Goal: Task Accomplishment & Management: Manage account settings

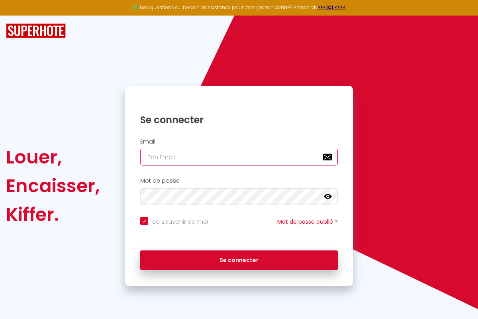
type input "[PERSON_NAME][EMAIL_ADDRESS][PERSON_NAME][DOMAIN_NAME]"
checkbox input "true"
type input "[PERSON_NAME][EMAIL_ADDRESS][PERSON_NAME][DOMAIN_NAME]"
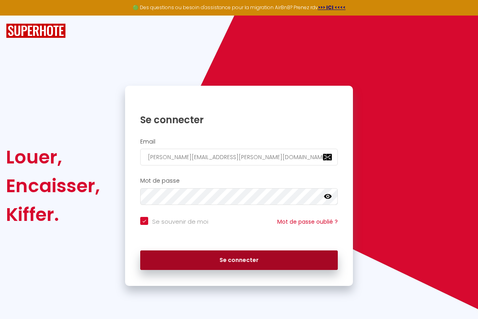
click at [239, 260] on button "Se connecter" at bounding box center [239, 260] width 198 height 20
checkbox input "true"
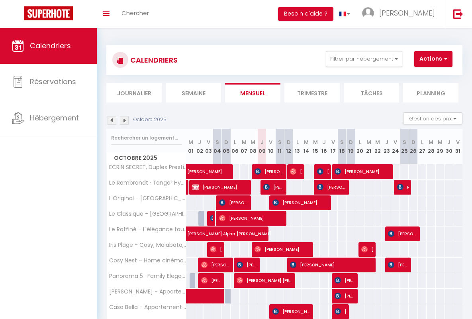
click at [193, 92] on li "Semaine" at bounding box center [193, 93] width 55 height 20
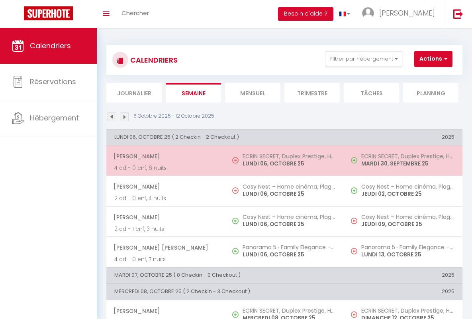
click at [164, 156] on span "[PERSON_NAME]" at bounding box center [166, 156] width 104 height 15
select select "OK"
select select "0"
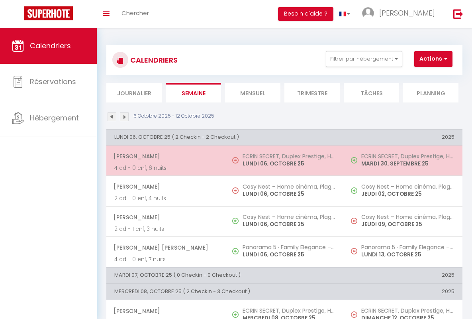
select select "1"
select select
